Goal: Information Seeking & Learning: Learn about a topic

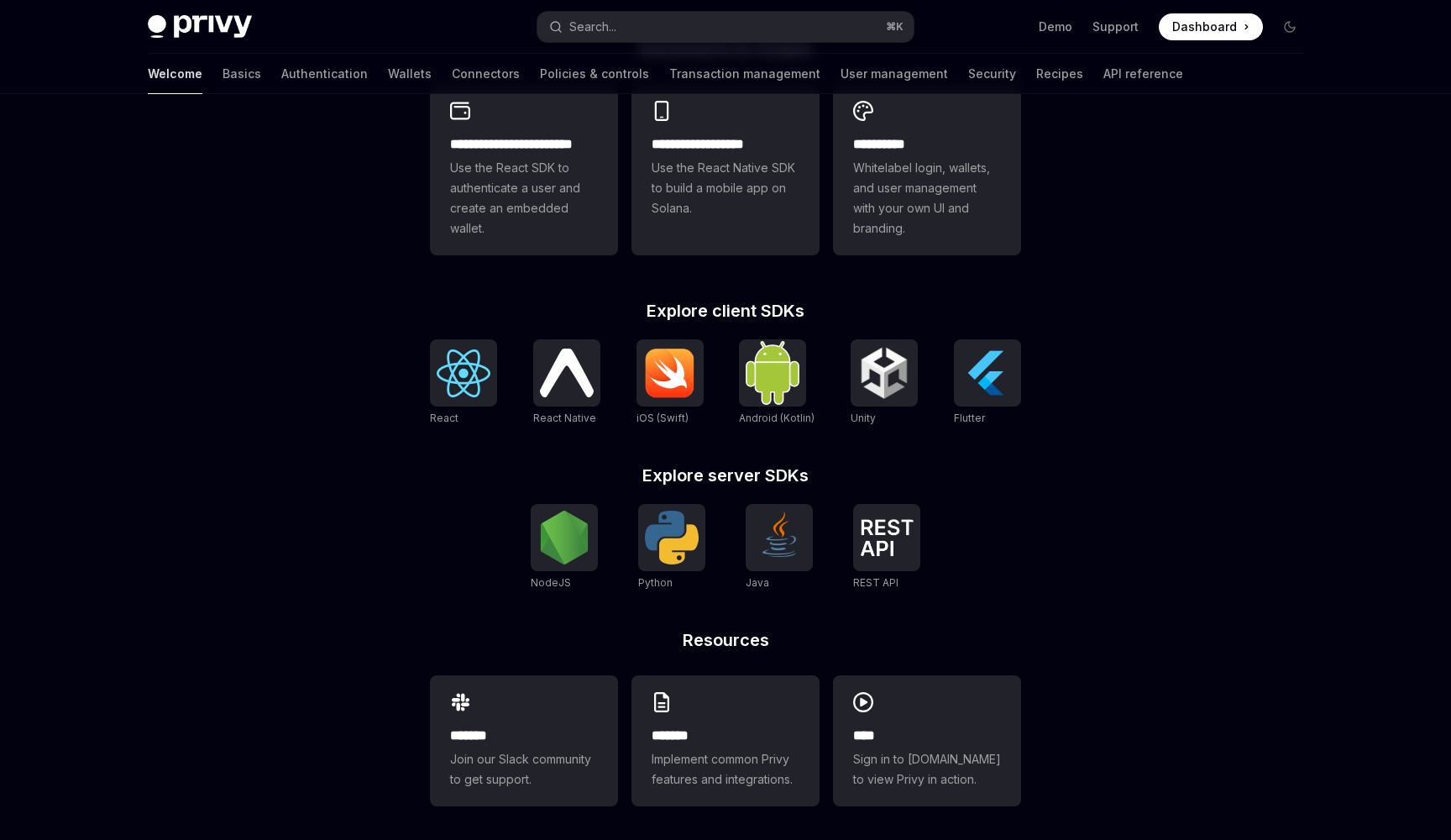
scroll to position [495, 0]
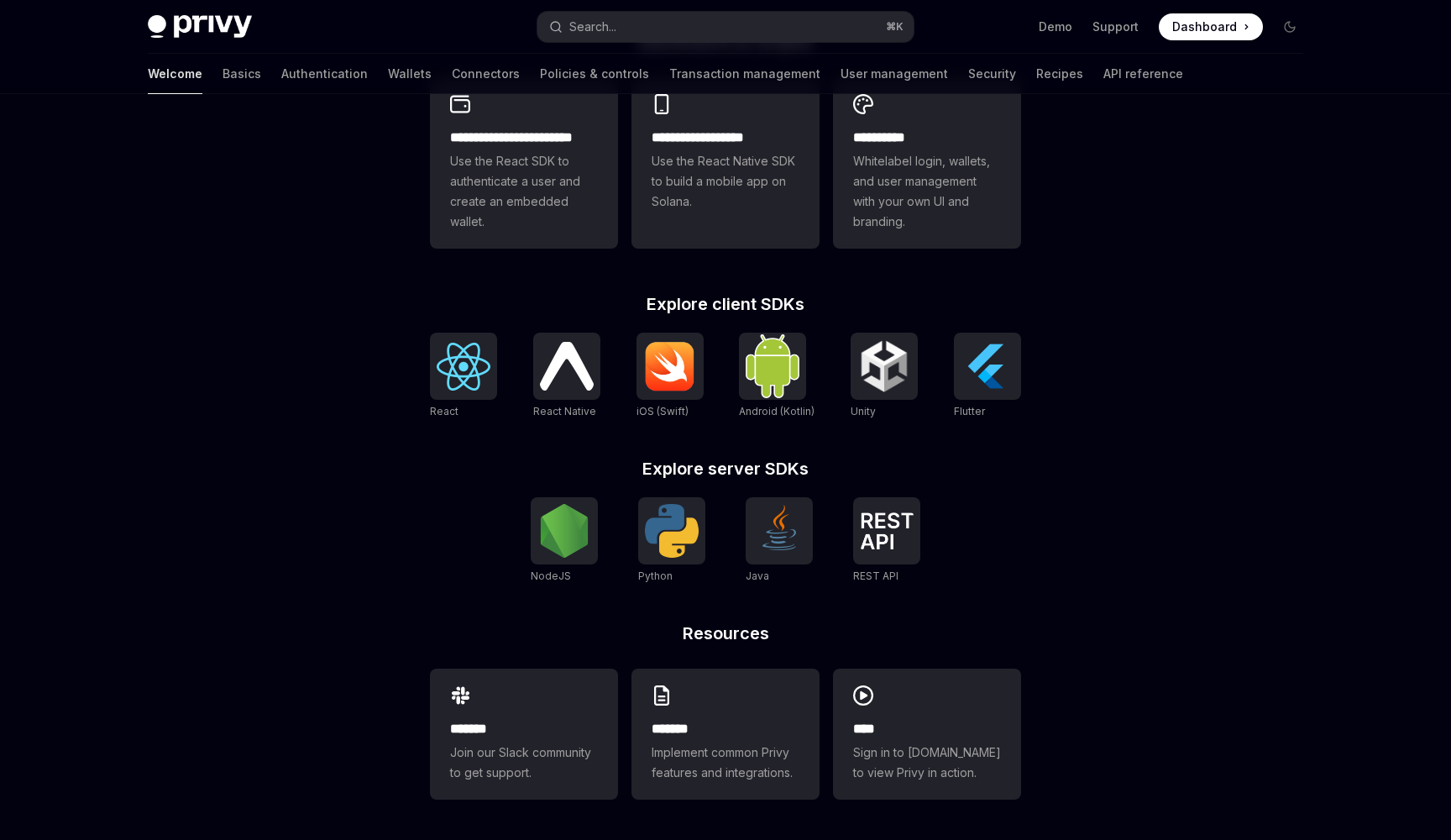
click at [599, 546] on div "NodeJS Python Java REST API REST API" at bounding box center [725, 540] width 591 height 87
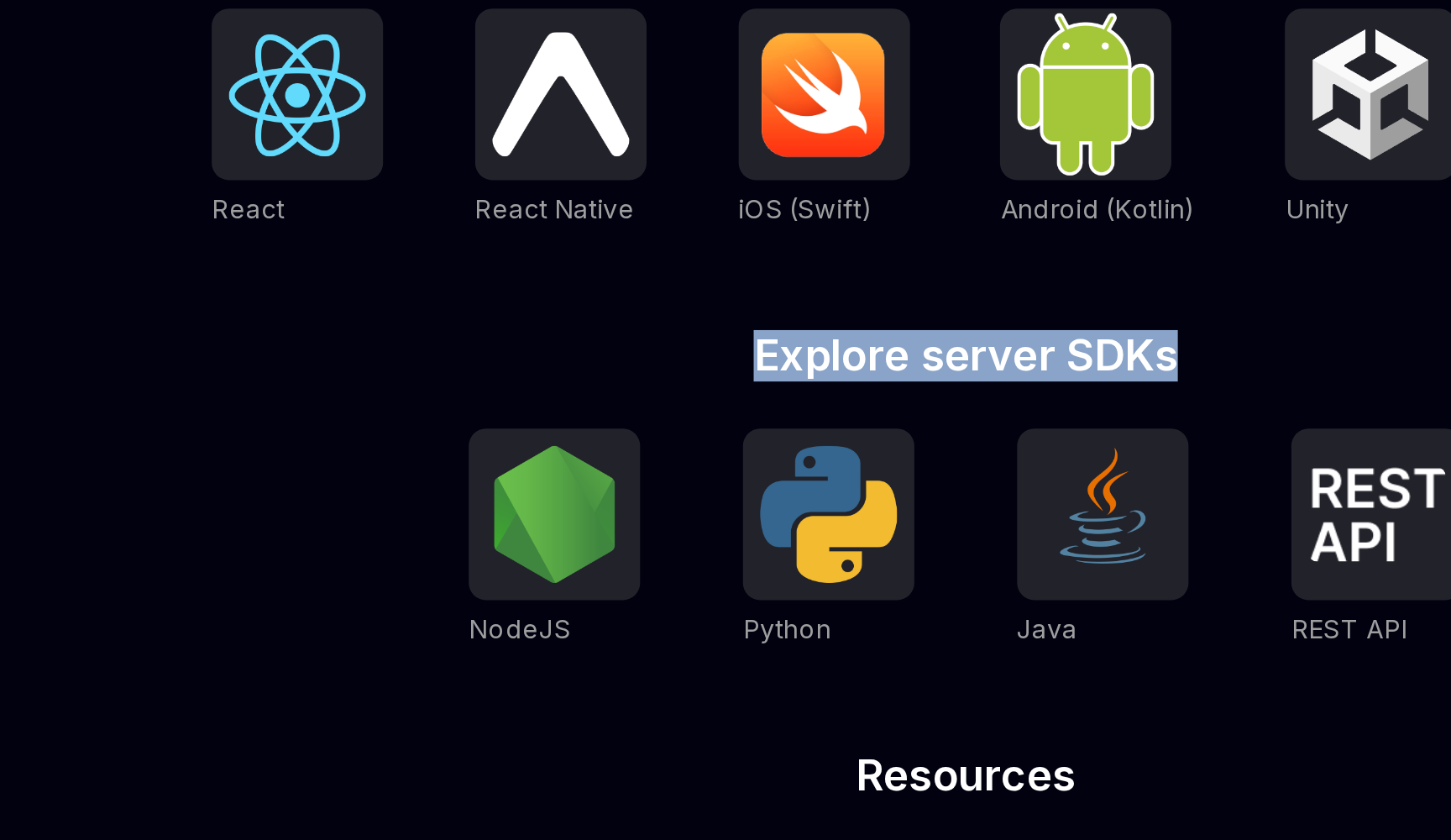
drag, startPoint x: 288, startPoint y: 129, endPoint x: 486, endPoint y: 129, distance: 198.0
click at [486, 215] on div "**********" at bounding box center [725, 618] width 645 height 806
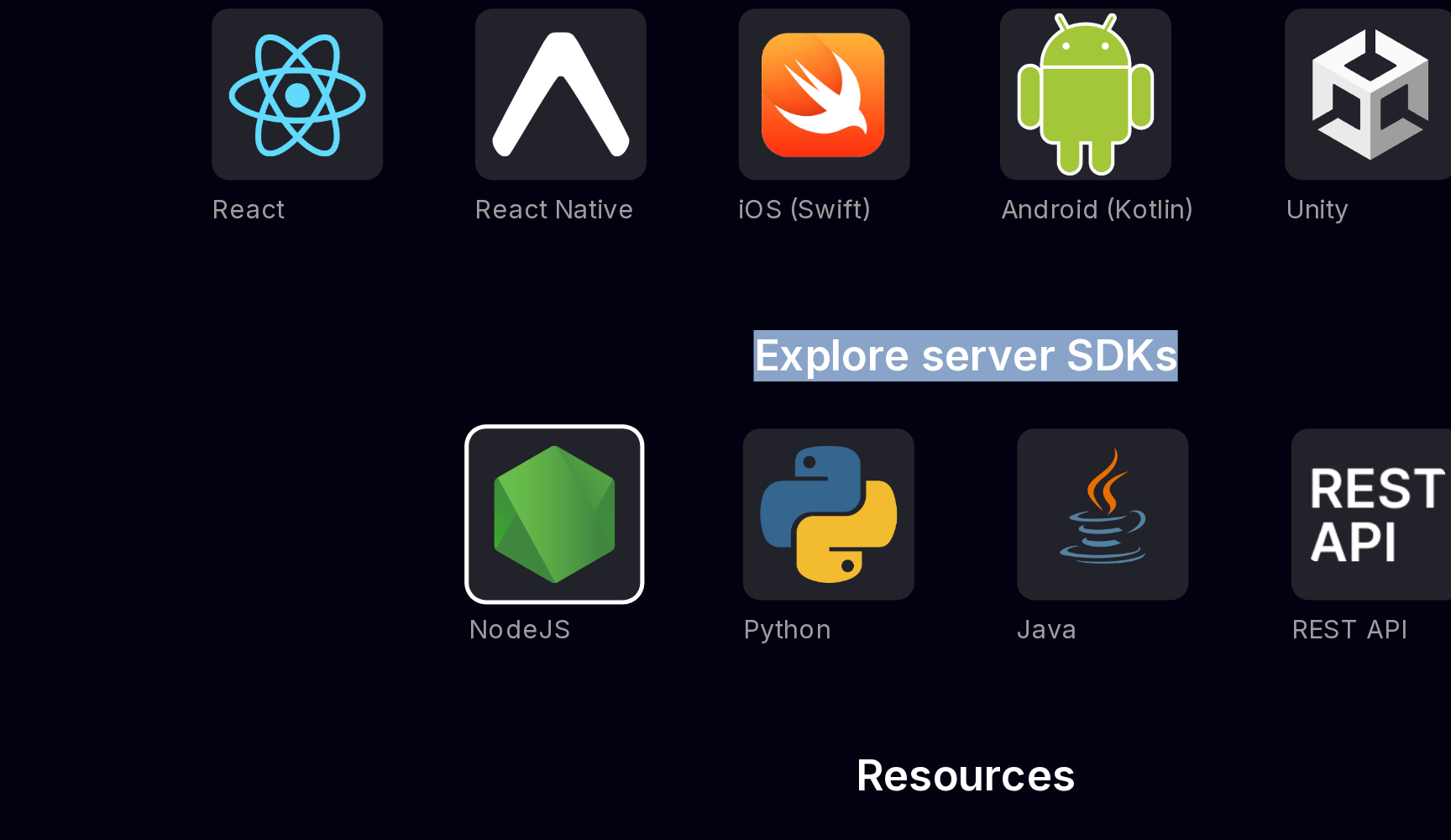
click at [538, 685] on img at bounding box center [565, 712] width 54 height 54
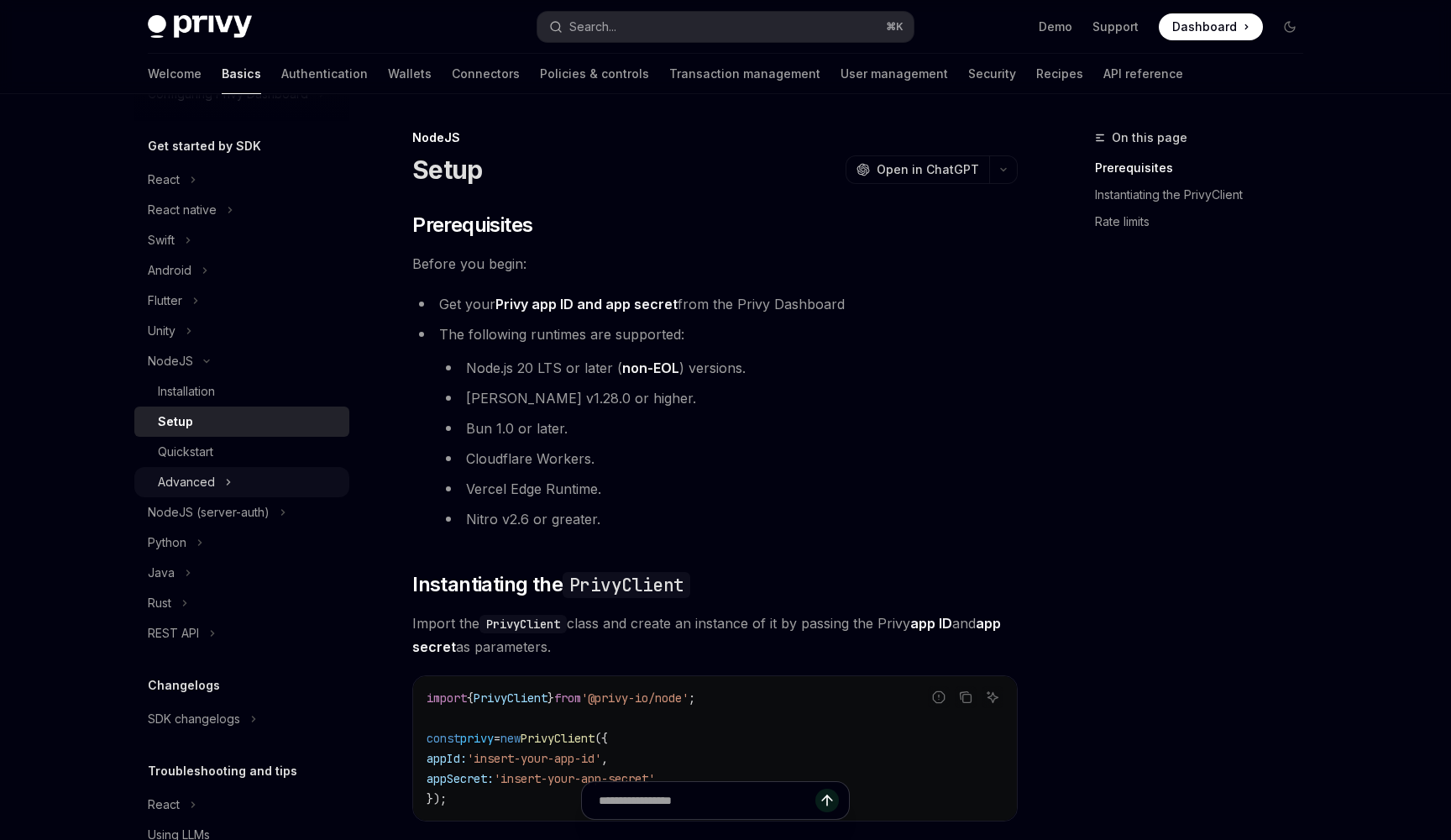
click at [226, 477] on icon "Toggle Advanced section" at bounding box center [228, 482] width 7 height 20
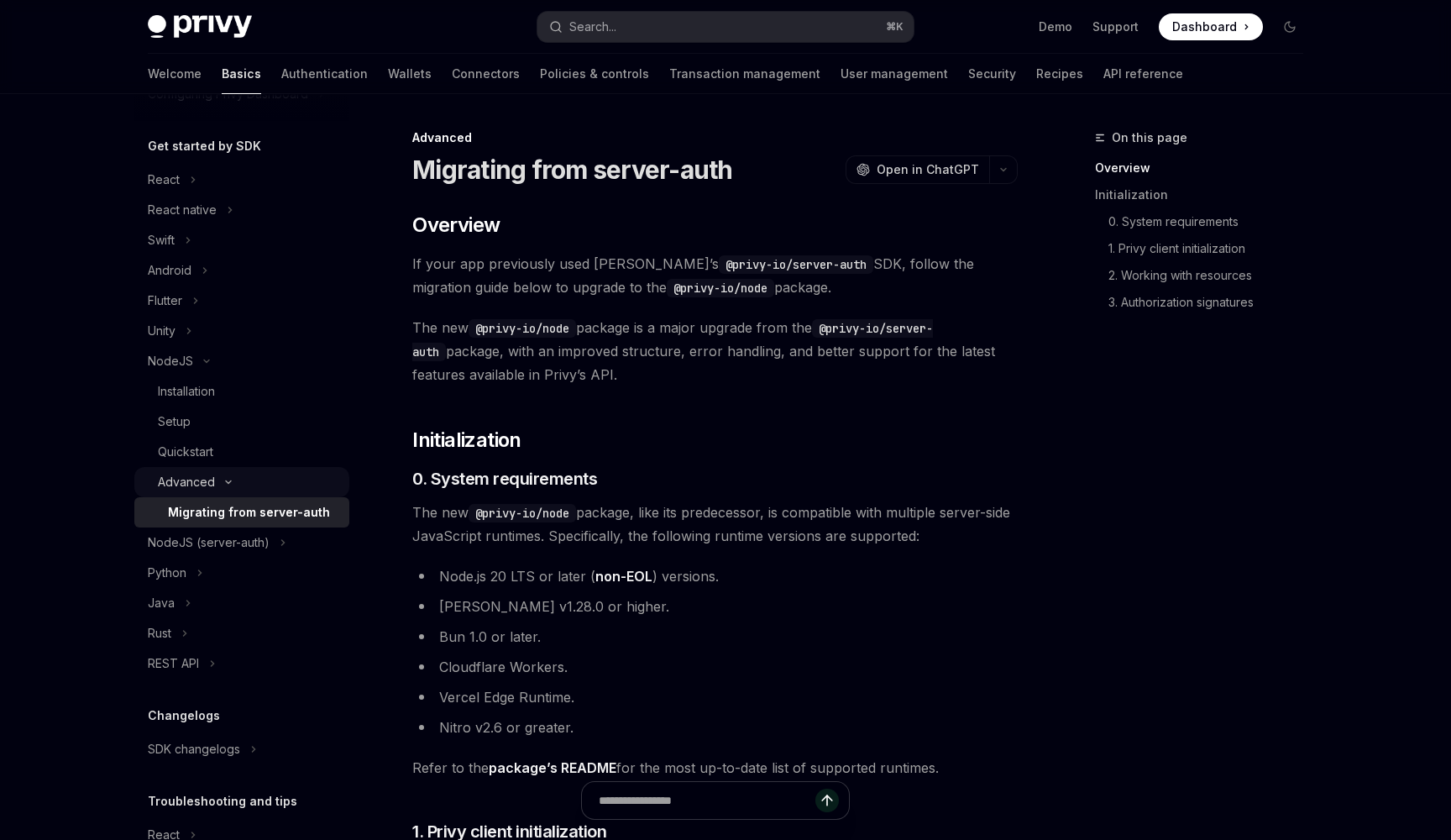
scroll to position [193, 0]
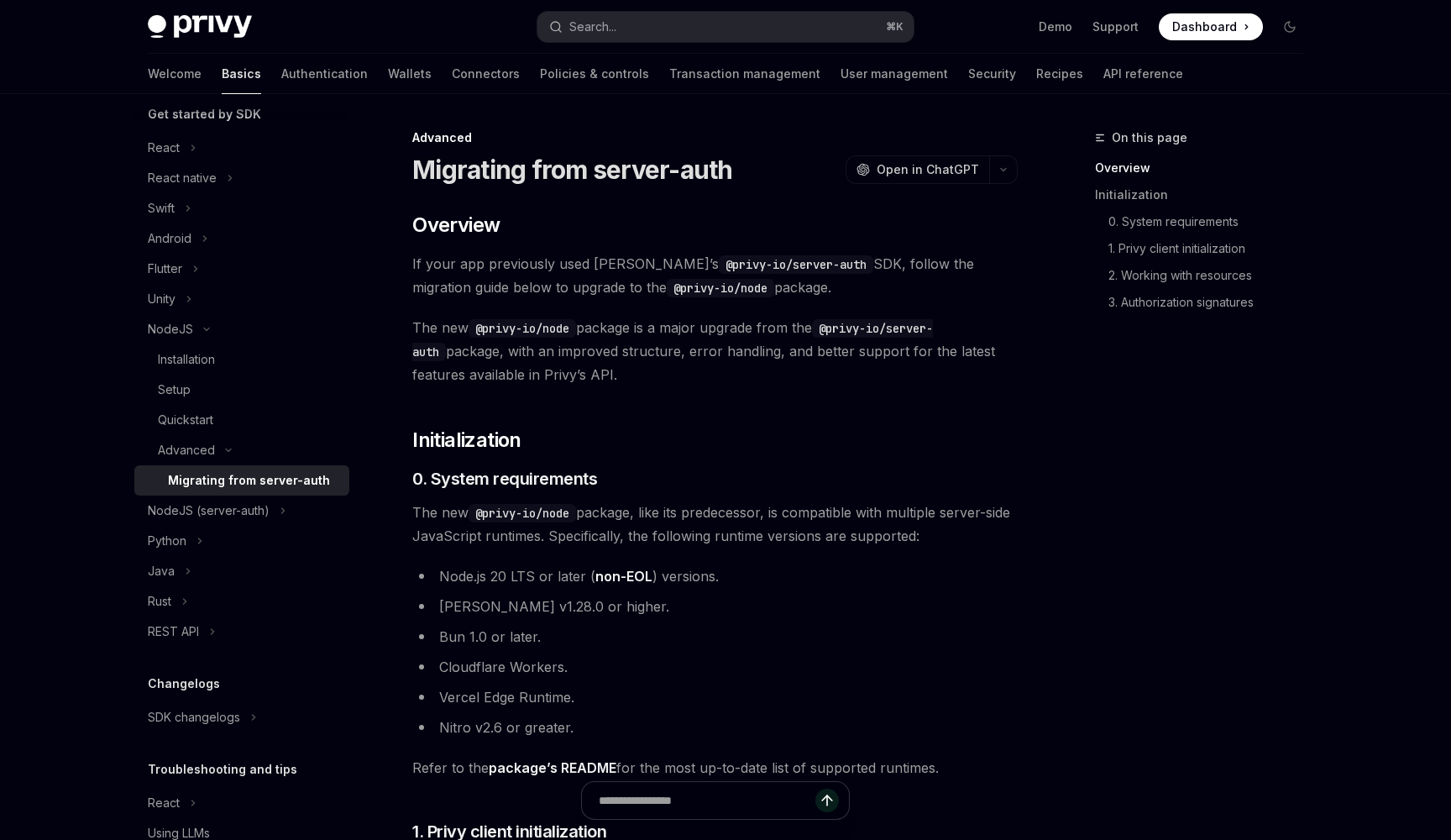
click at [275, 478] on div "Migrating from server-auth" at bounding box center [249, 480] width 162 height 20
click at [280, 507] on icon "Toggle NodeJS (server-auth) section" at bounding box center [283, 510] width 7 height 20
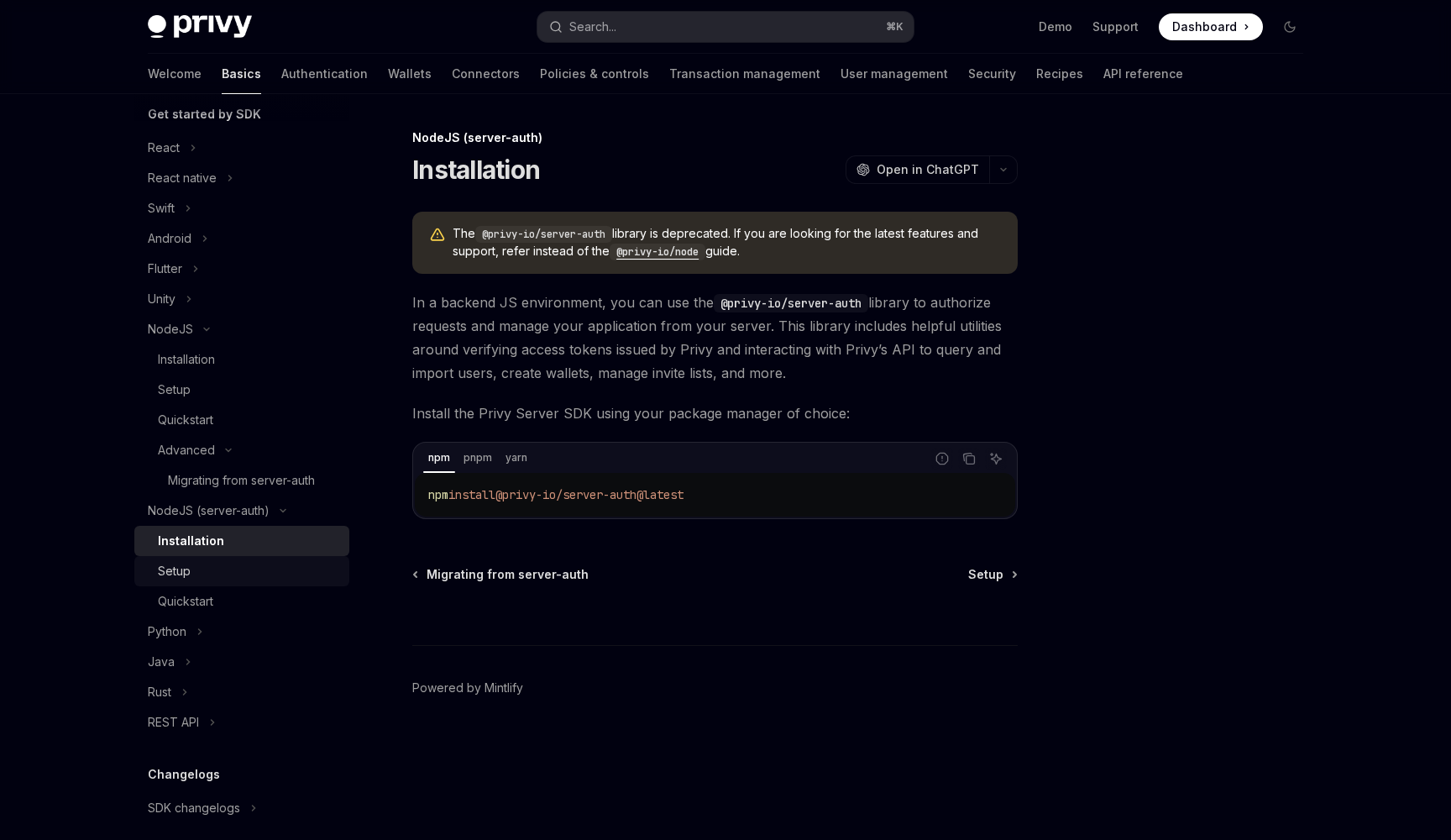
click at [245, 584] on link "Setup" at bounding box center [241, 571] width 215 height 30
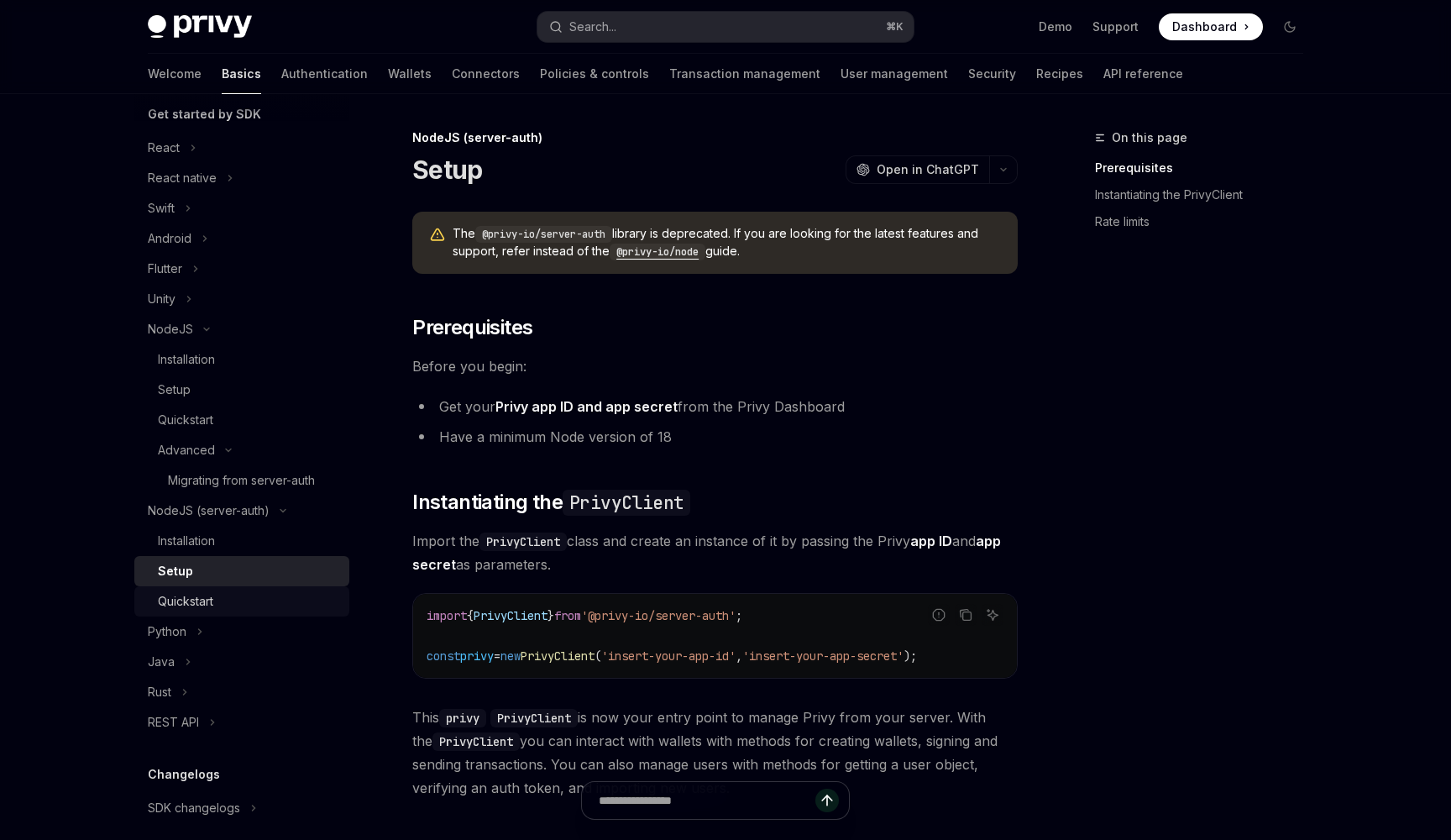
click at [253, 594] on div "Quickstart" at bounding box center [248, 600] width 181 height 20
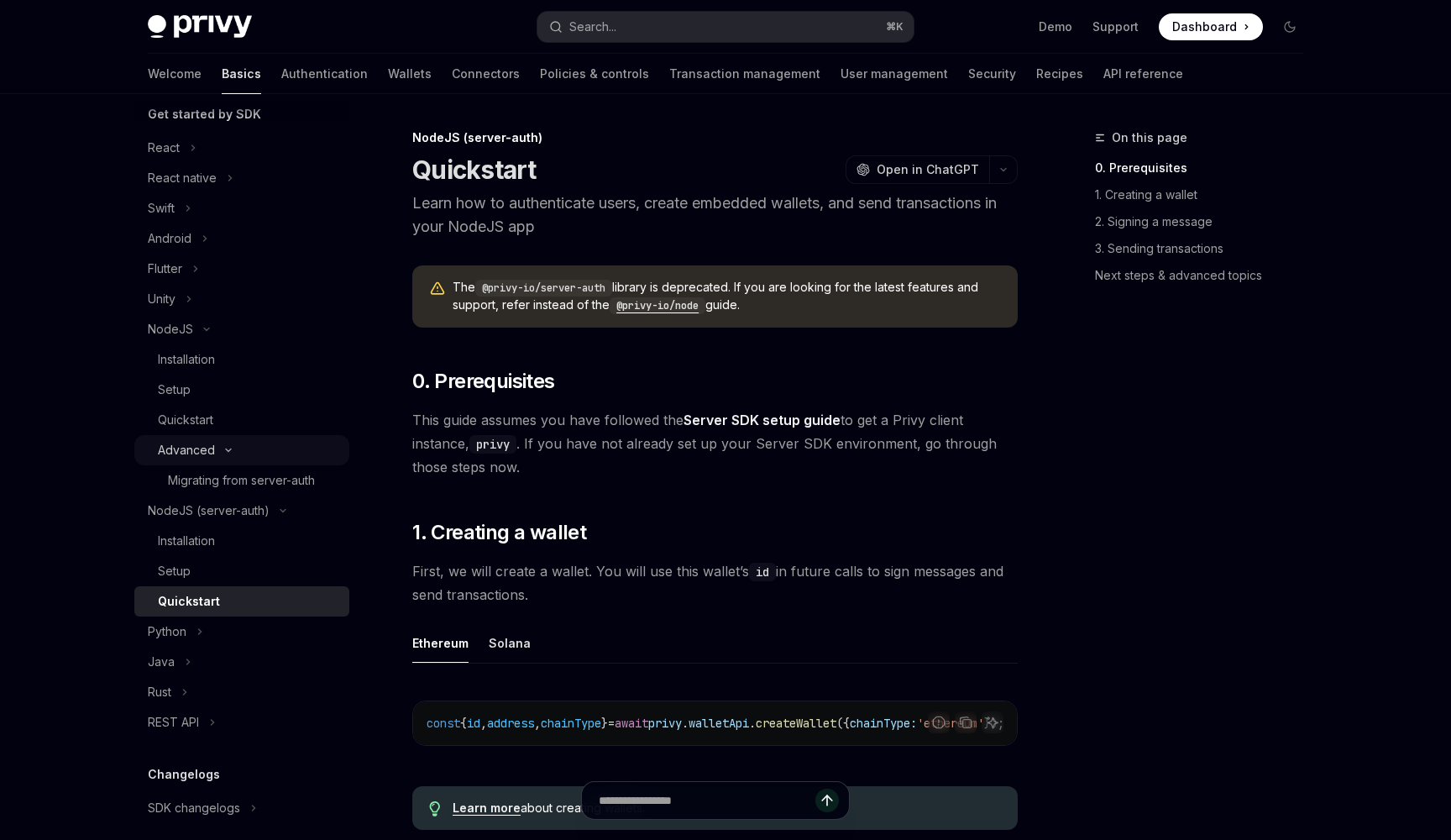
click at [265, 444] on button "Advanced" at bounding box center [241, 450] width 215 height 30
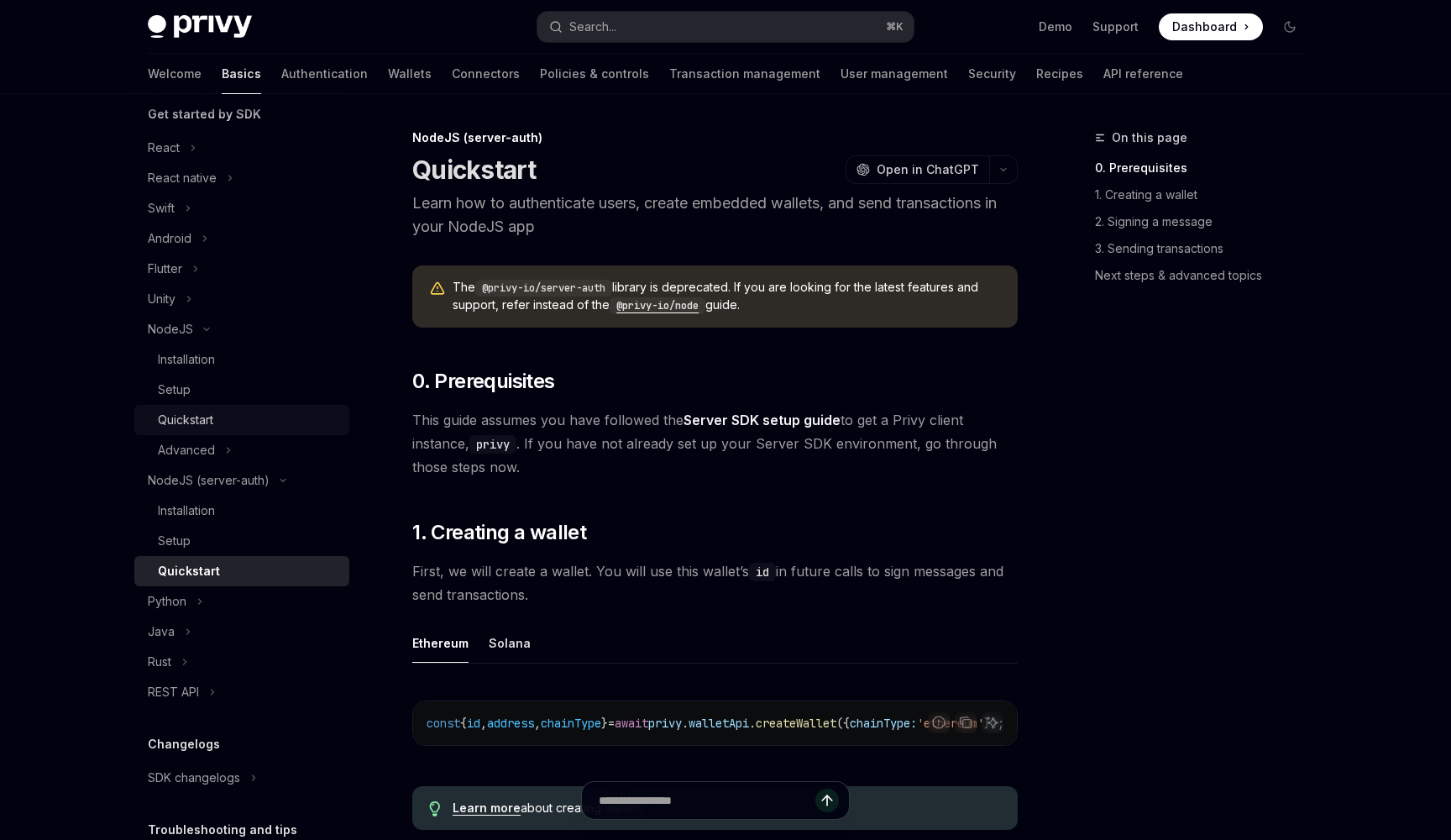
click at [257, 417] on div "Quickstart" at bounding box center [248, 419] width 181 height 20
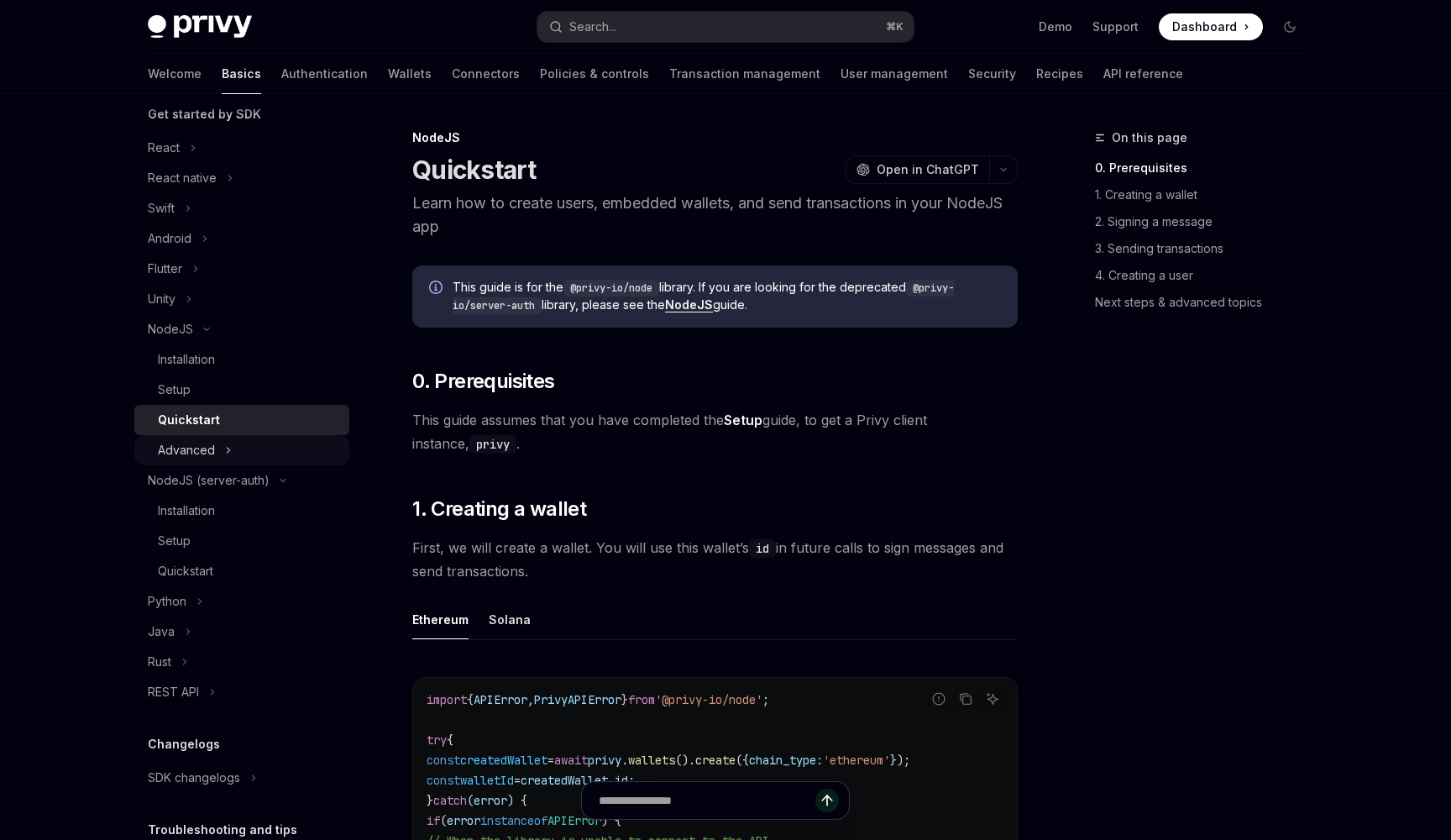
click at [208, 445] on div "Advanced" at bounding box center [186, 450] width 58 height 20
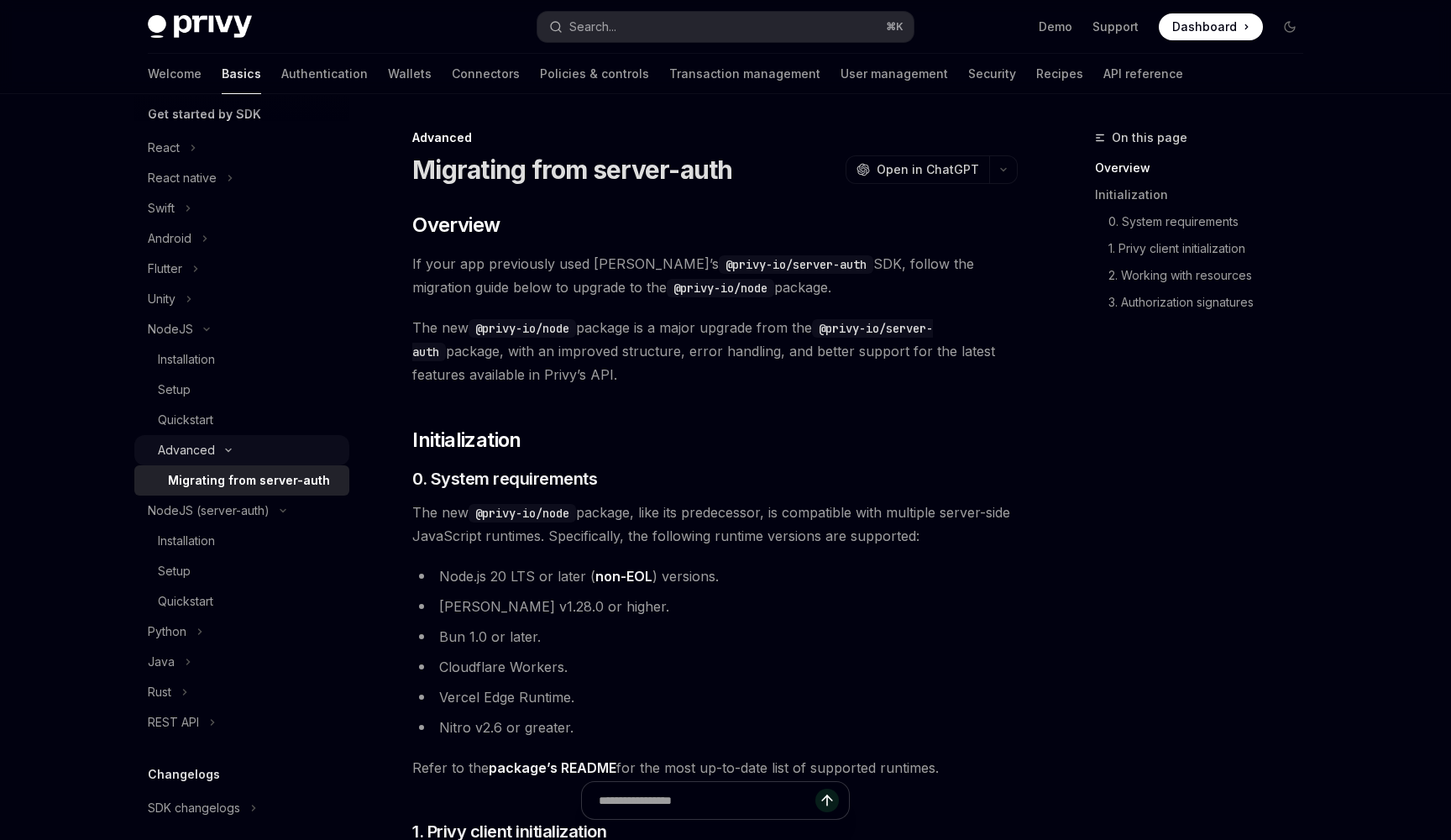
click at [289, 450] on button "Advanced" at bounding box center [241, 450] width 215 height 30
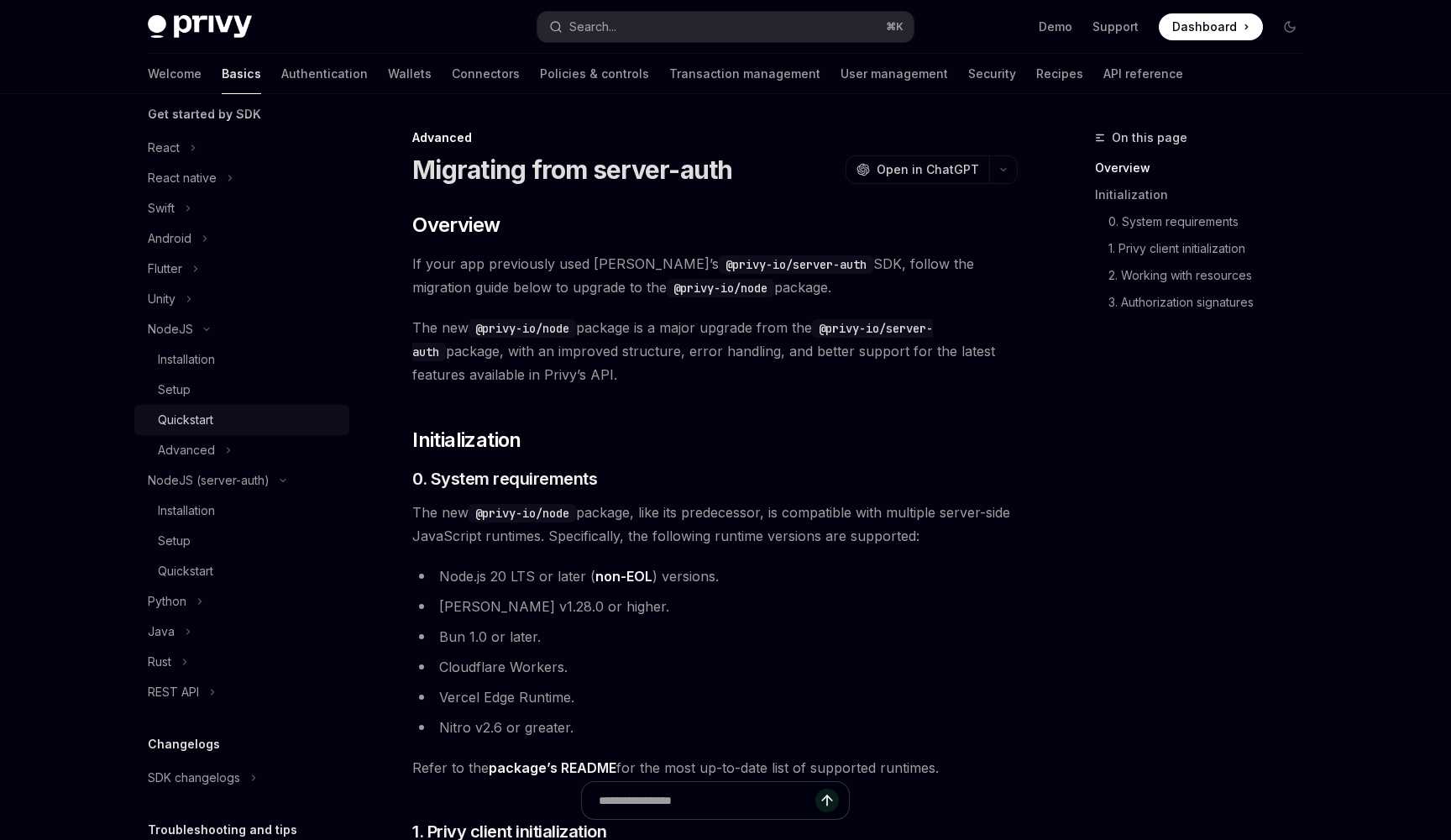
click at [278, 413] on div "Quickstart" at bounding box center [248, 419] width 181 height 20
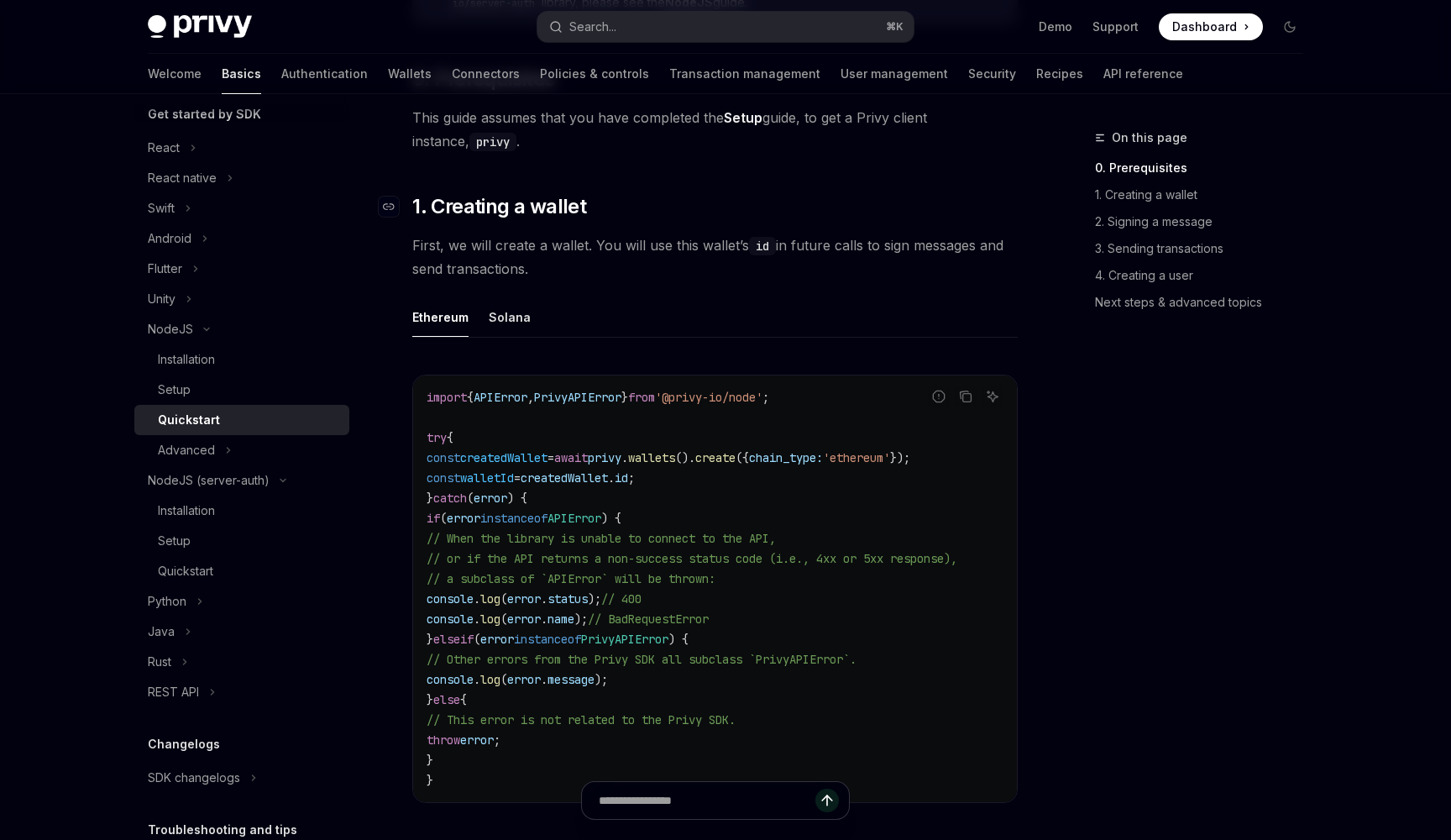
click at [553, 203] on span "1. Creating a wallet" at bounding box center [498, 207] width 173 height 27
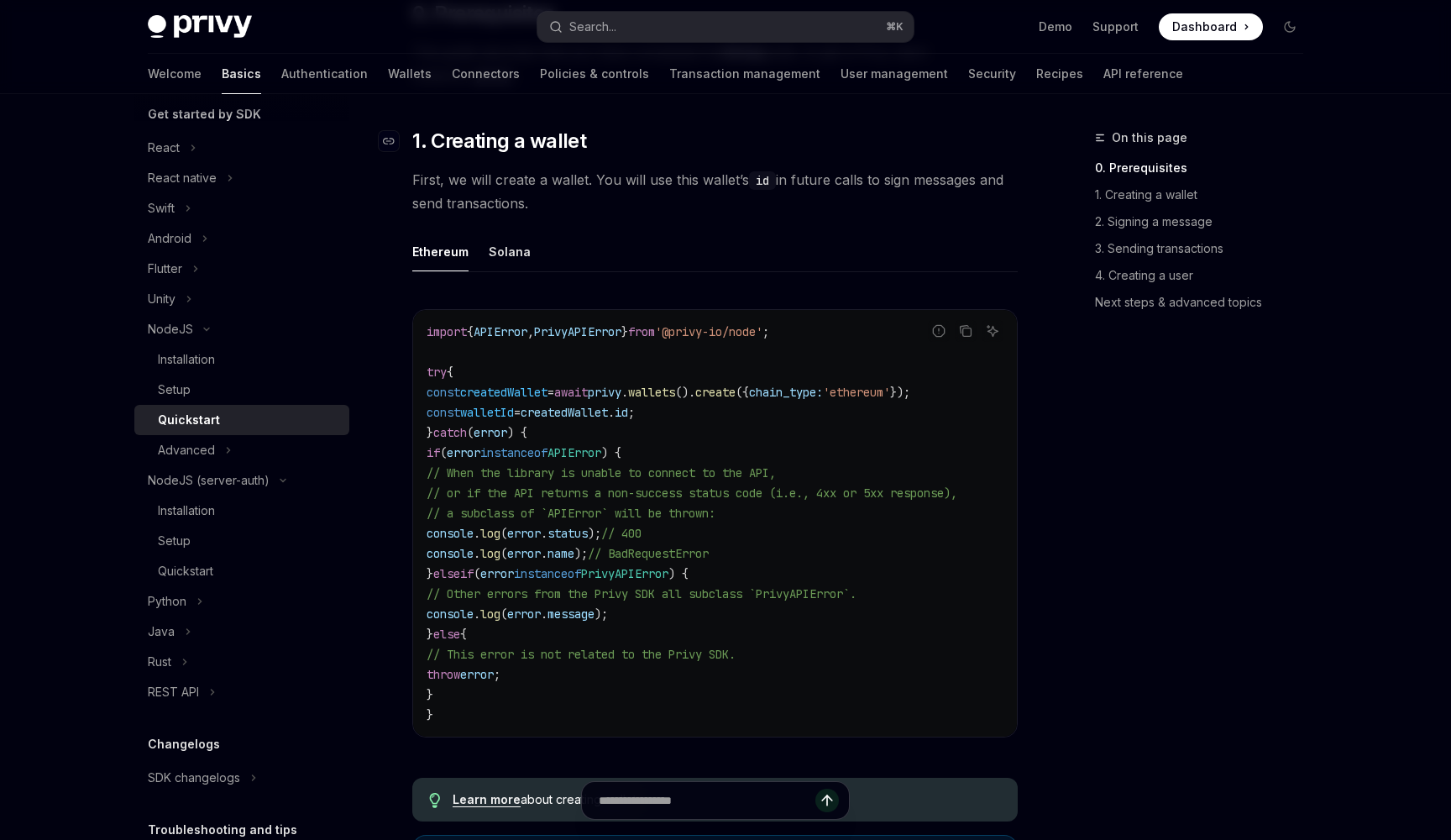
click at [553, 203] on span "First, we will create a wallet. You will use this wallet’s id in future calls t…" at bounding box center [715, 192] width 606 height 47
click at [446, 257] on div "Ethereum" at bounding box center [440, 251] width 57 height 39
click at [1181, 219] on link "2. Signing a message" at bounding box center [1205, 221] width 221 height 27
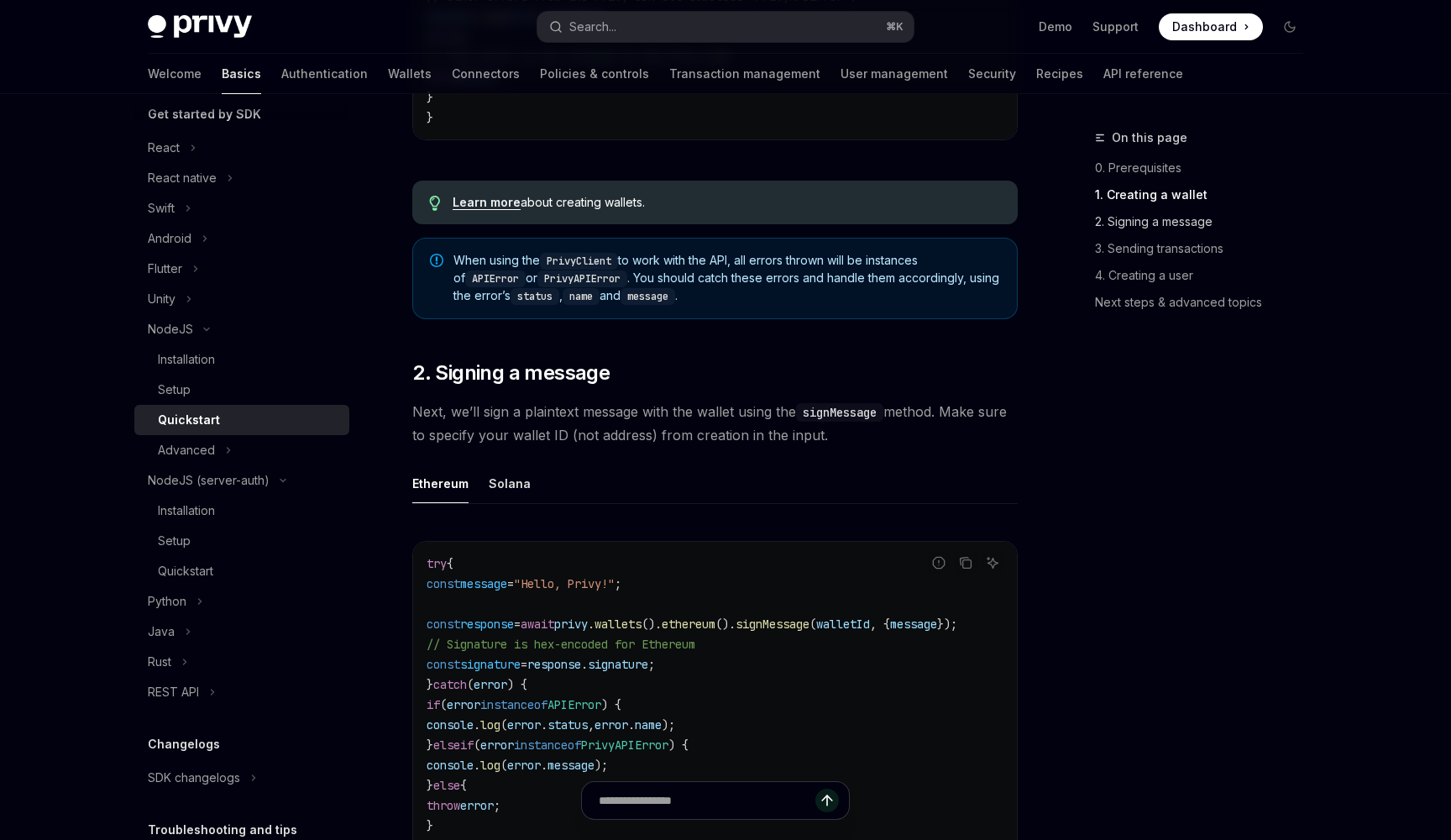
scroll to position [1203, 0]
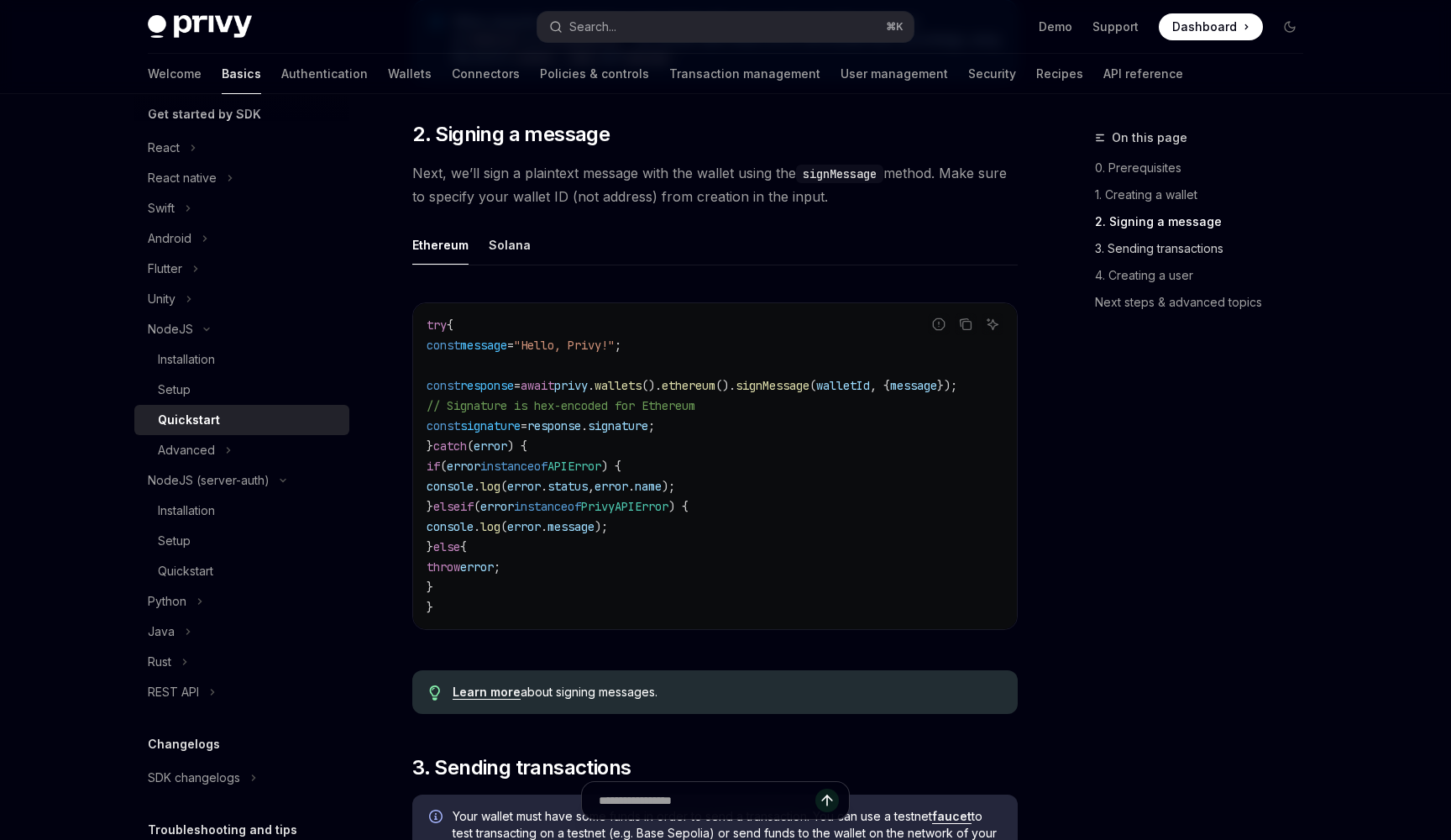
click at [1174, 253] on link "3. Sending transactions" at bounding box center [1205, 248] width 221 height 27
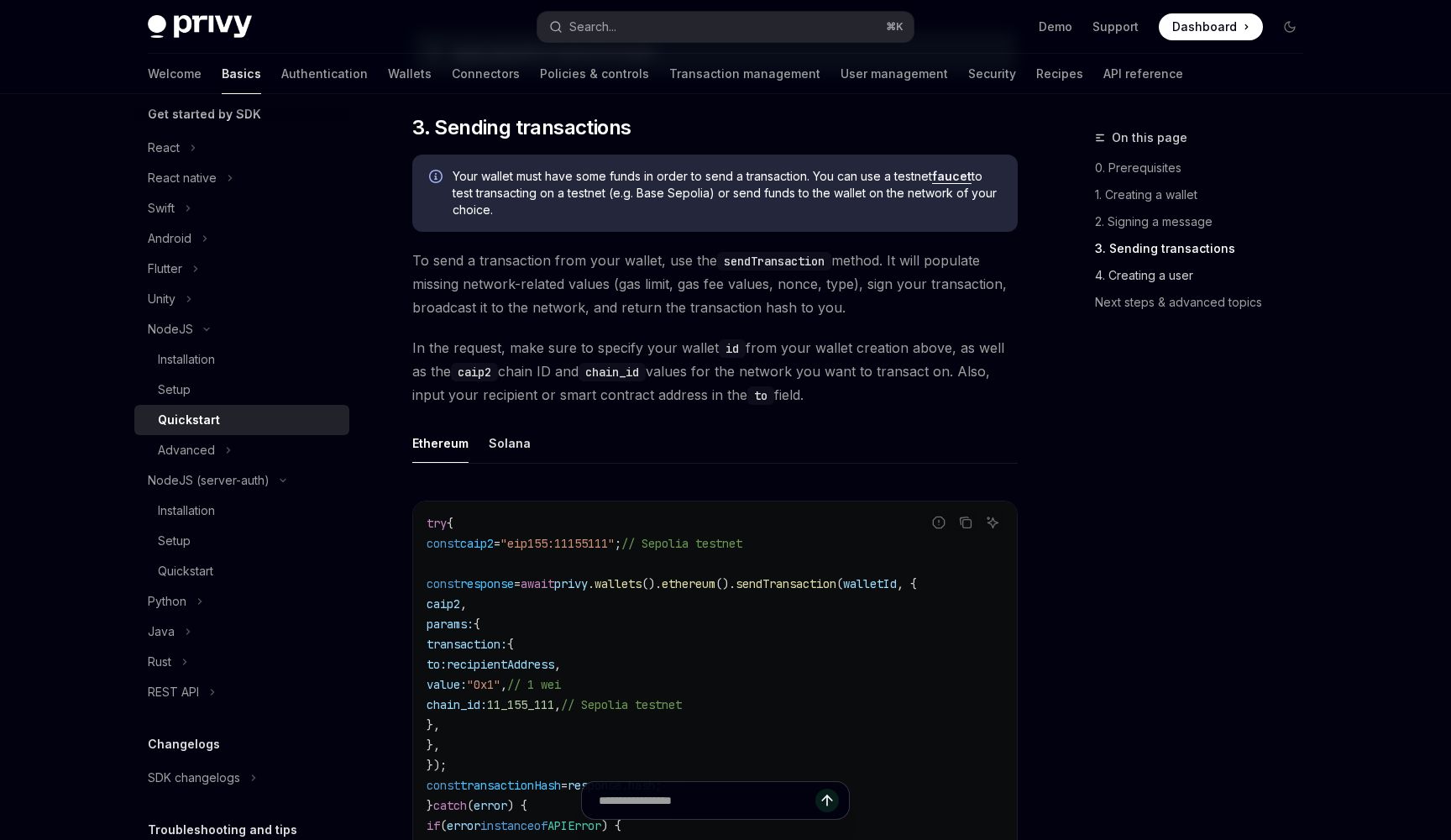
click at [1171, 281] on link "4. Creating a user" at bounding box center [1205, 275] width 221 height 27
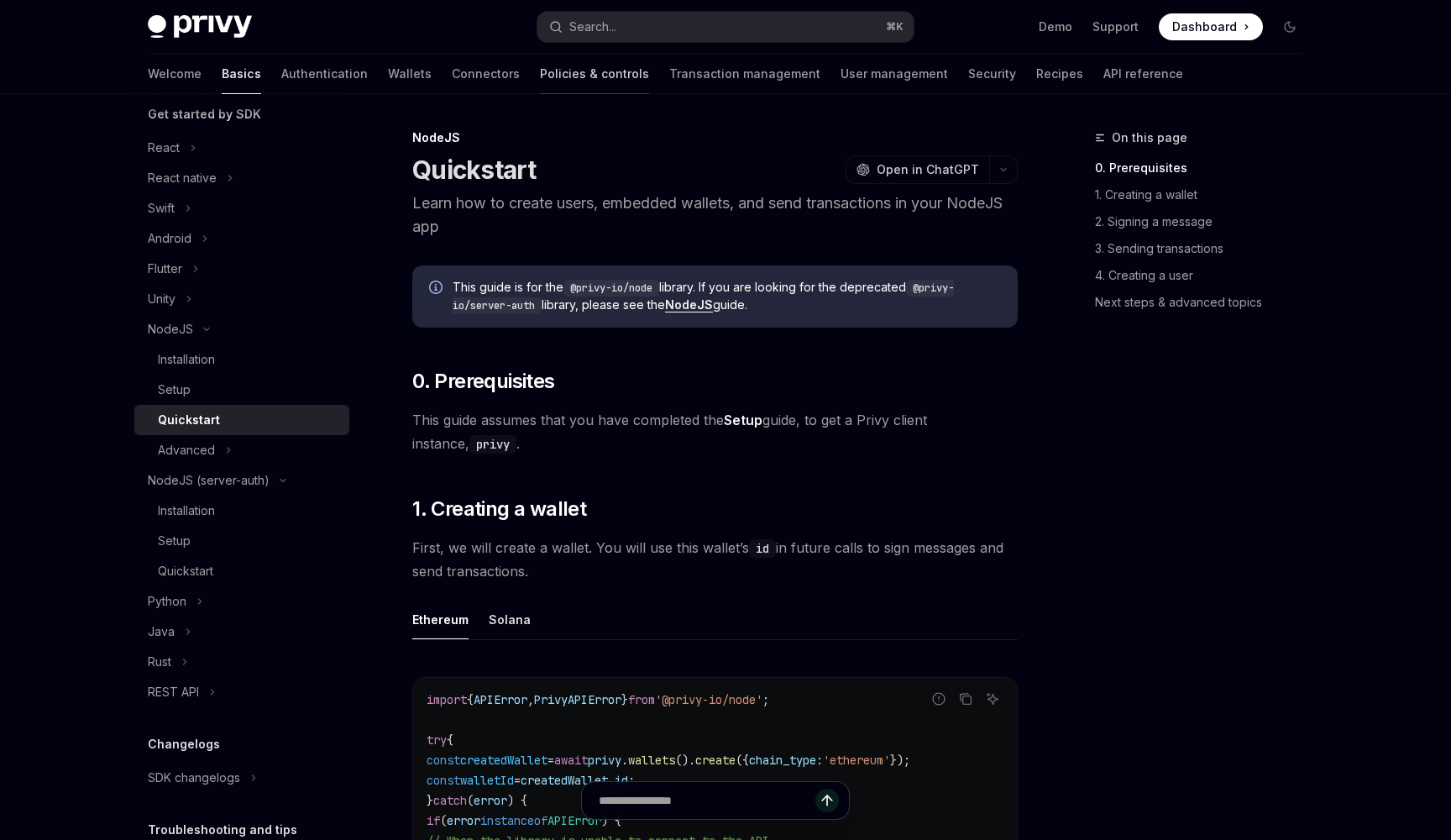
click at [540, 77] on link "Policies & controls" at bounding box center [594, 74] width 109 height 40
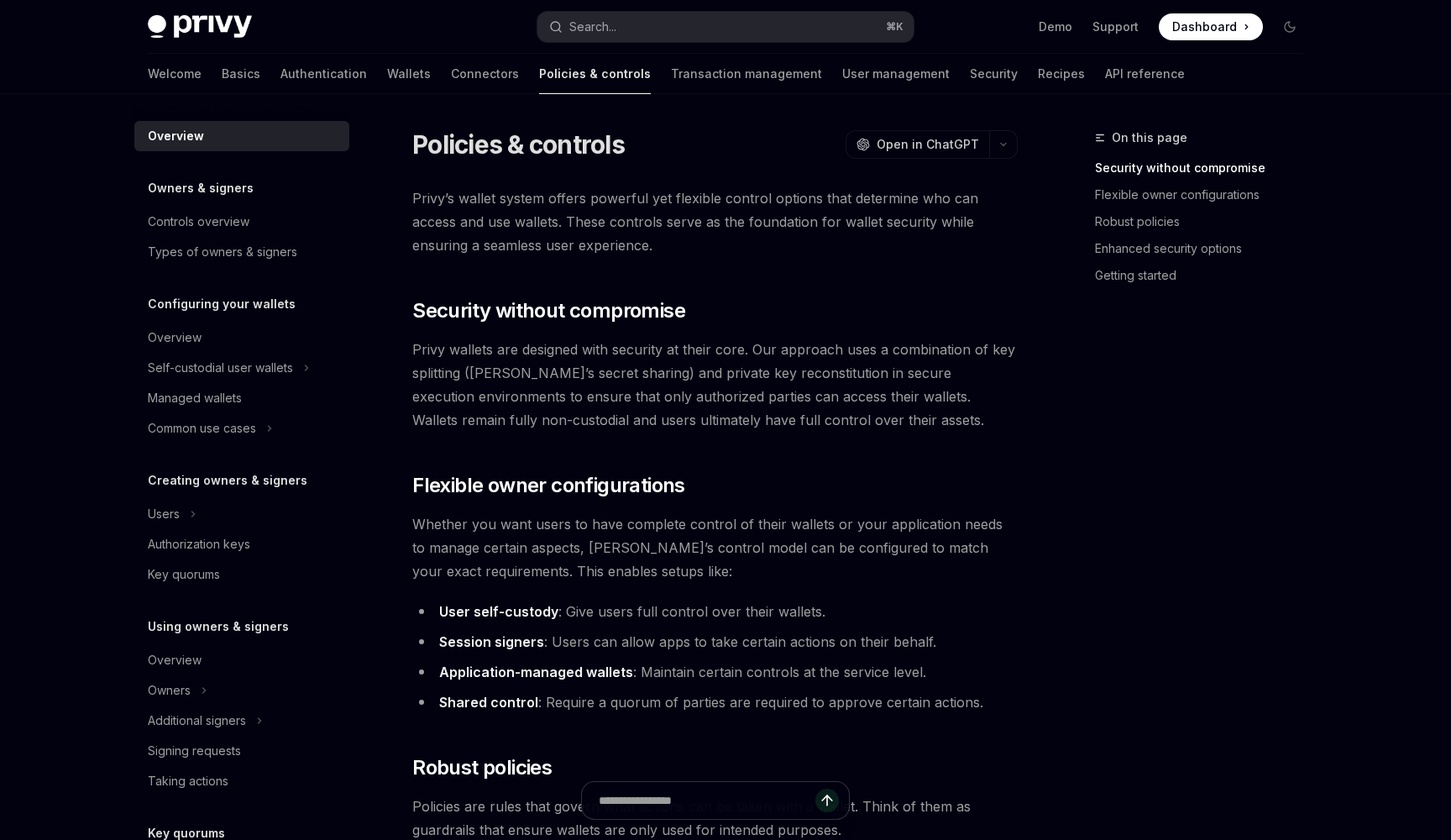
click at [356, 76] on div "Welcome Basics Authentication Wallets Connectors Policies & controls Transactio…" at bounding box center [667, 74] width 1037 height 40
click at [283, 76] on link "Authentication" at bounding box center [323, 74] width 86 height 40
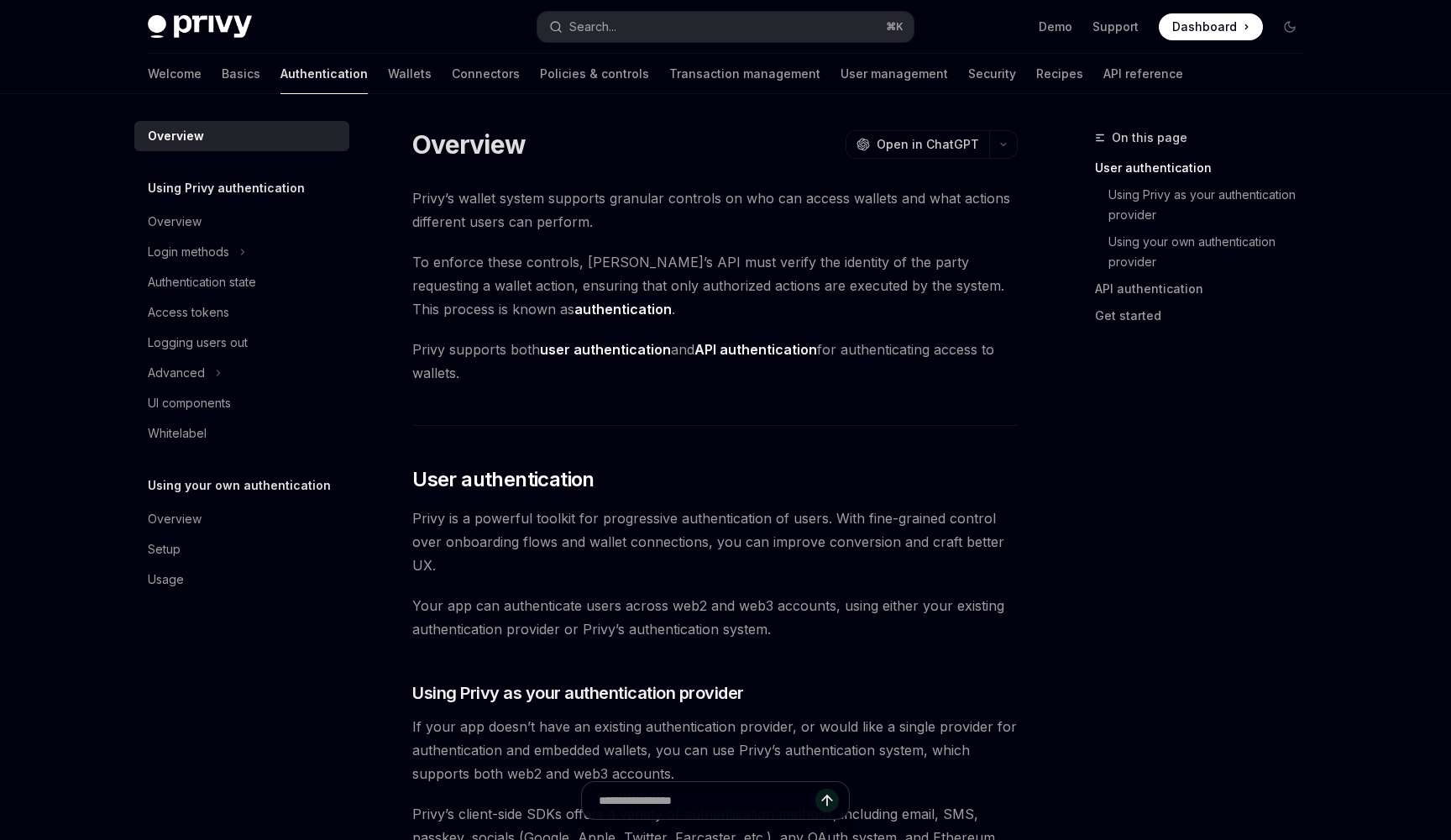
click at [367, 76] on div "Welcome Basics Authentication Wallets Connectors Policies & controls Transactio…" at bounding box center [666, 74] width 1035 height 40
click at [221, 74] on link "Basics" at bounding box center [241, 74] width 38 height 40
type textarea "*"
